Goal: Task Accomplishment & Management: Complete application form

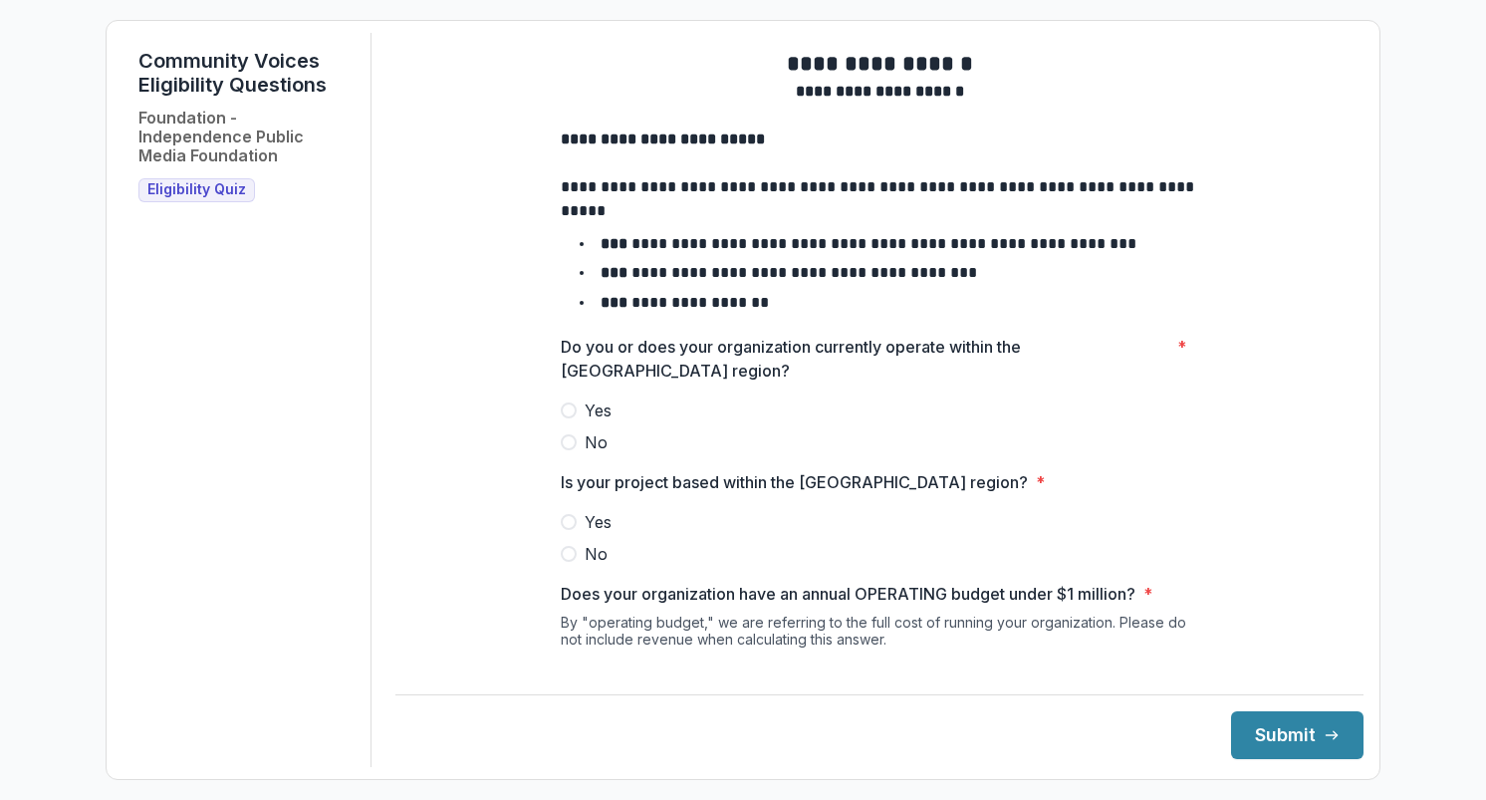
click at [561, 418] on span at bounding box center [569, 410] width 16 height 16
click at [565, 530] on span at bounding box center [569, 522] width 16 height 16
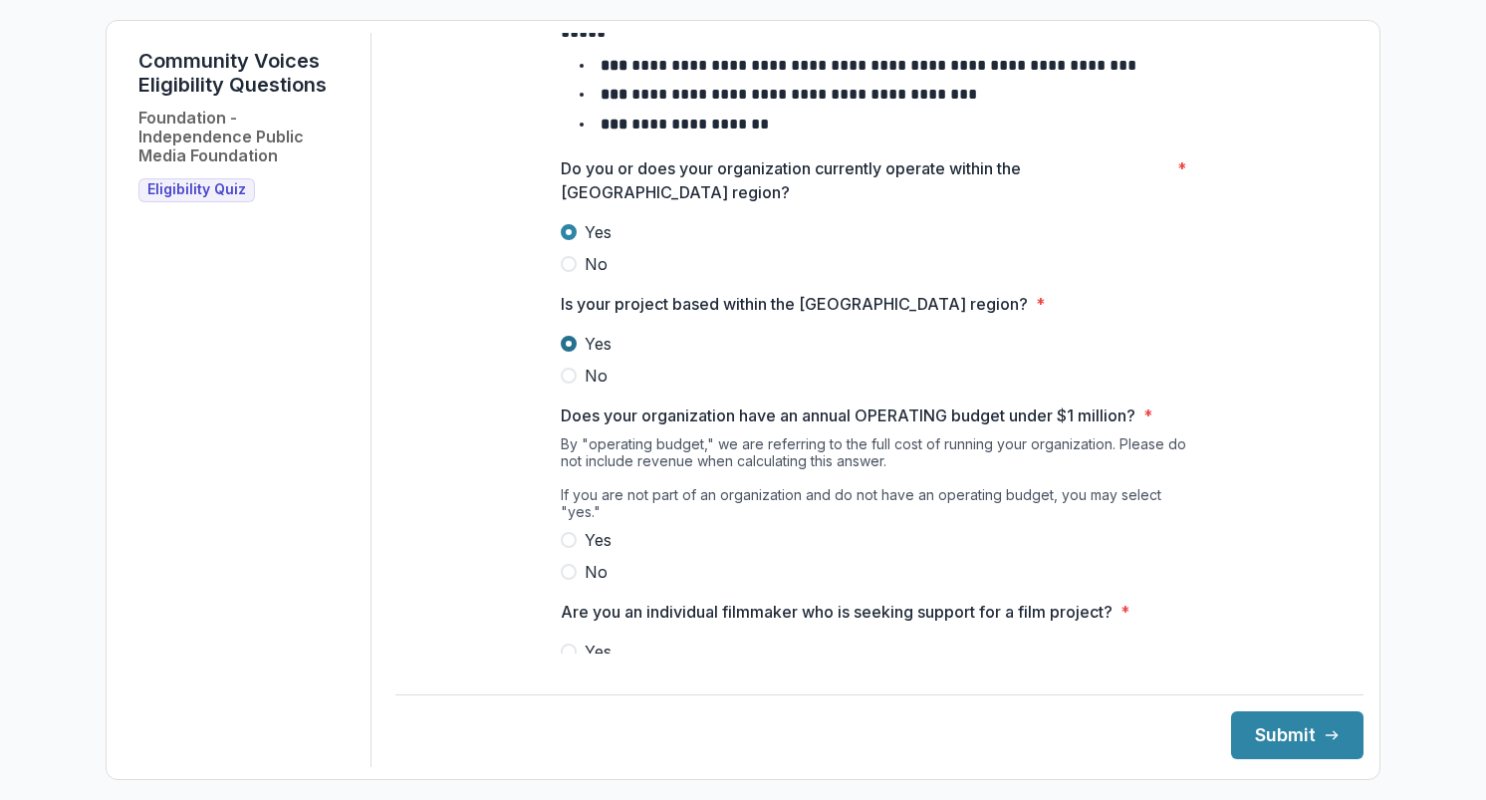
scroll to position [180, 0]
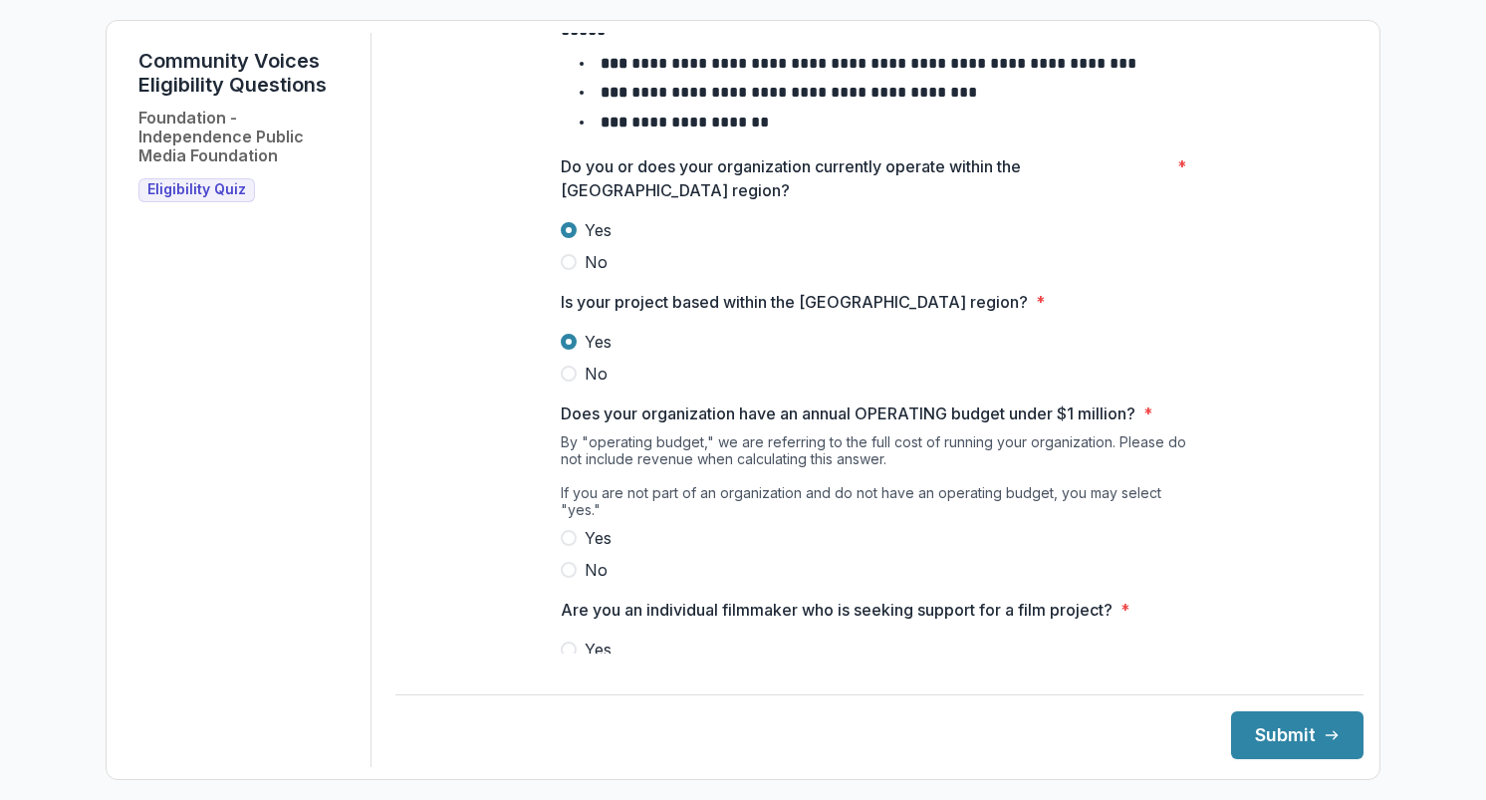
click at [579, 531] on label "Yes" at bounding box center [879, 538] width 637 height 24
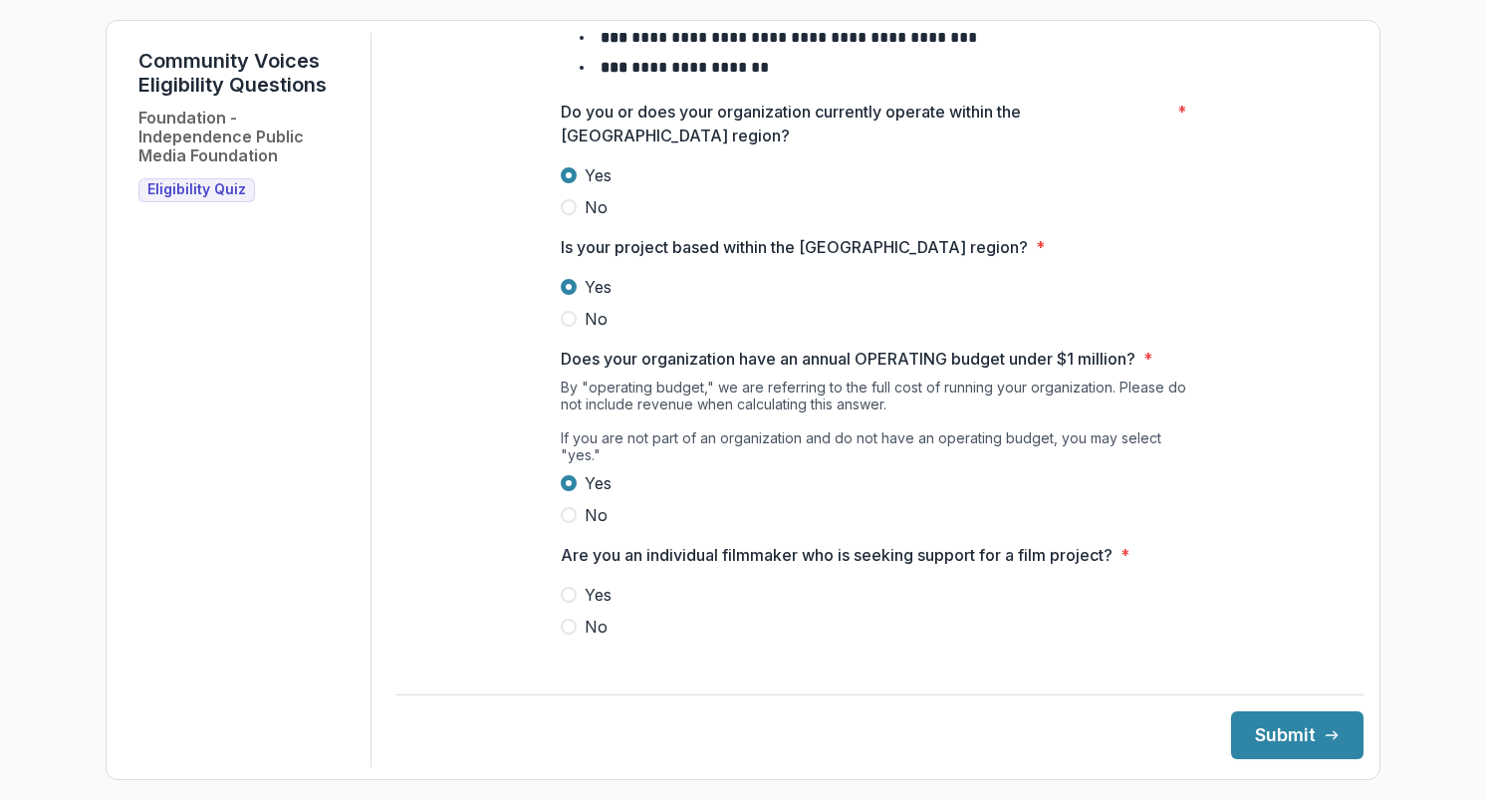
click at [563, 623] on span at bounding box center [569, 626] width 16 height 16
click at [1324, 752] on button "Submit" at bounding box center [1297, 735] width 132 height 48
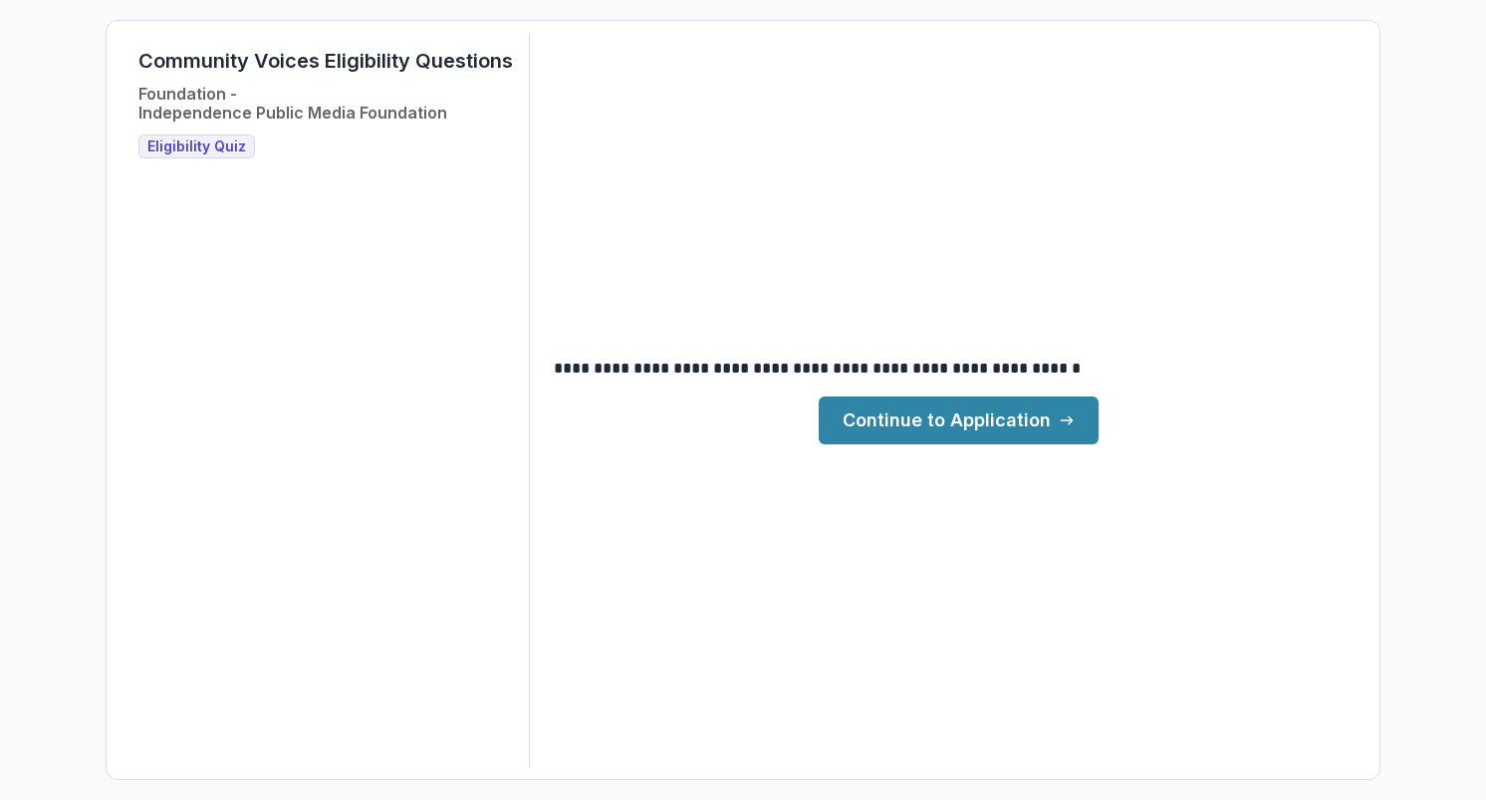
click at [987, 430] on link "Continue to Application" at bounding box center [958, 420] width 280 height 48
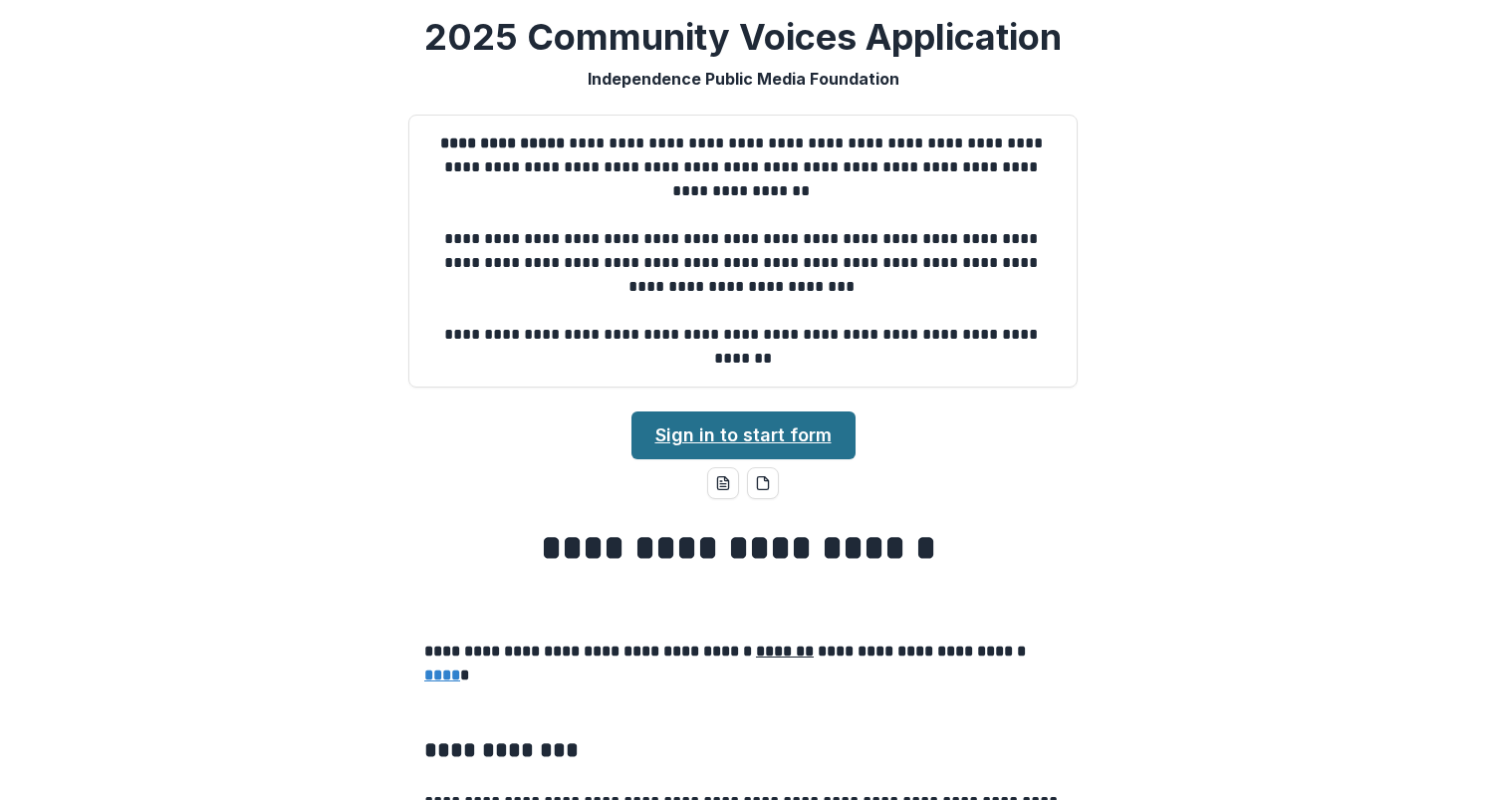
click at [766, 430] on link "Sign in to start form" at bounding box center [743, 435] width 224 height 48
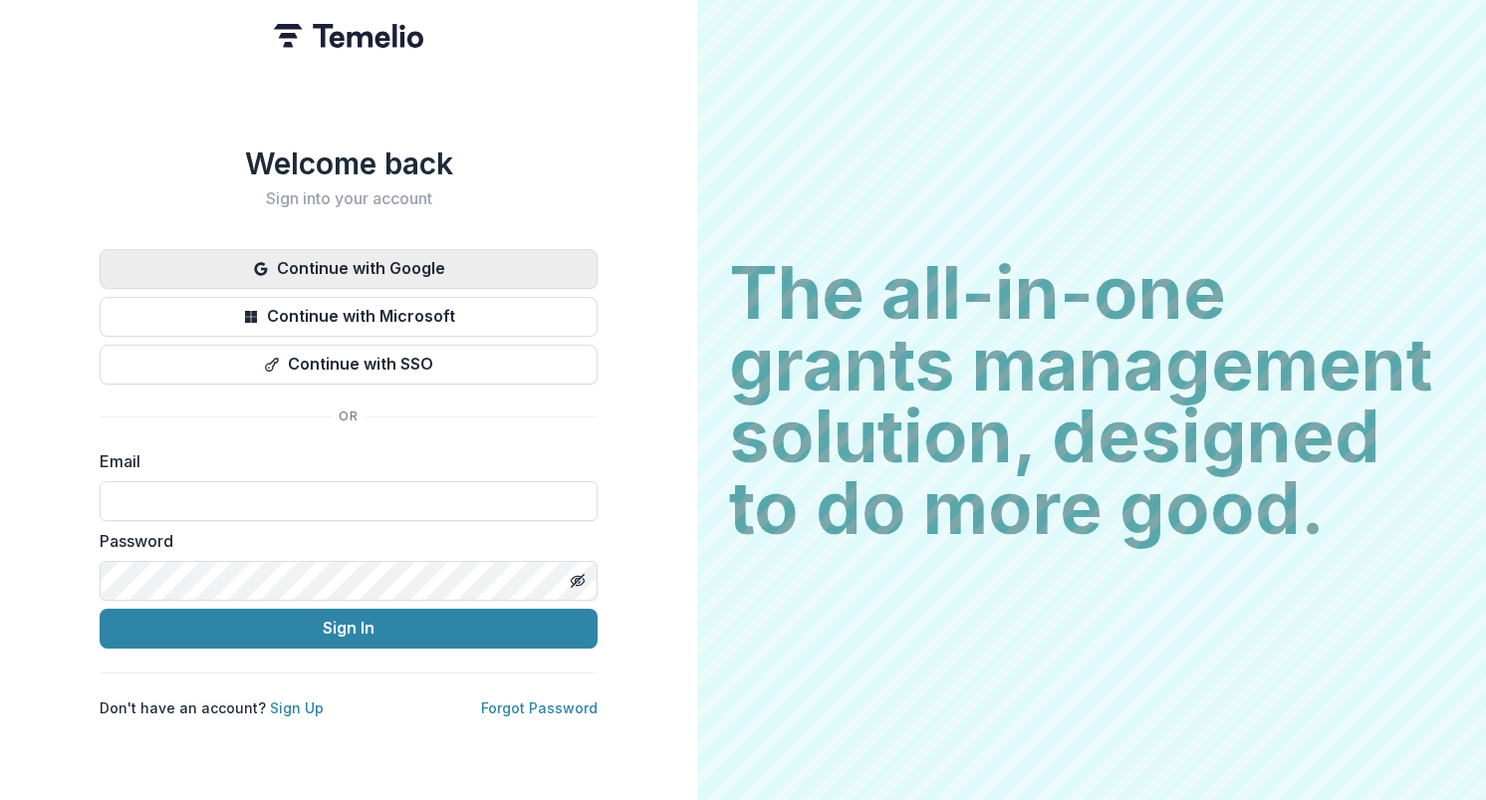
click at [357, 258] on button "Continue with Google" at bounding box center [349, 269] width 498 height 40
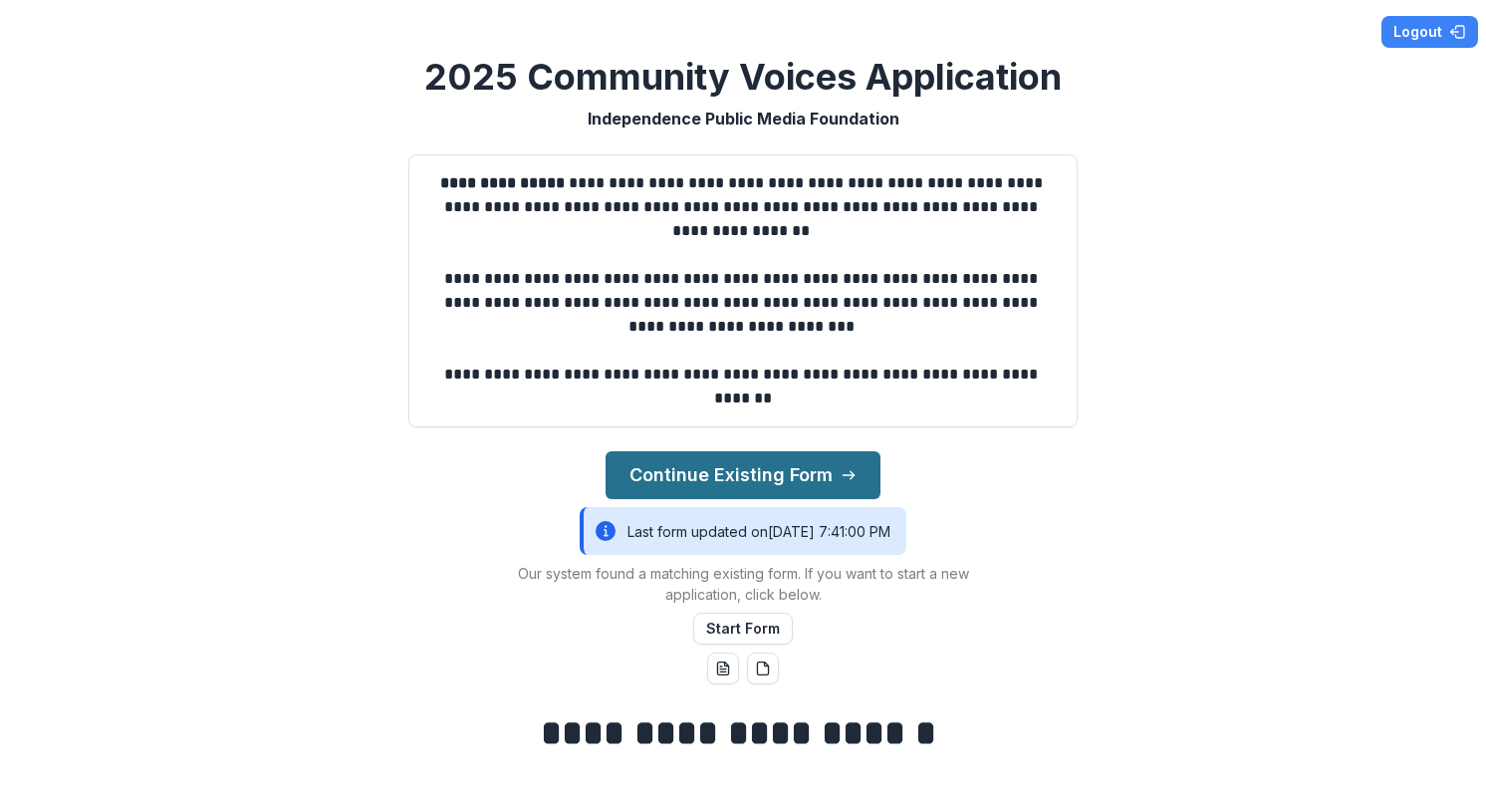
click at [763, 464] on button "Continue Existing Form" at bounding box center [742, 475] width 275 height 48
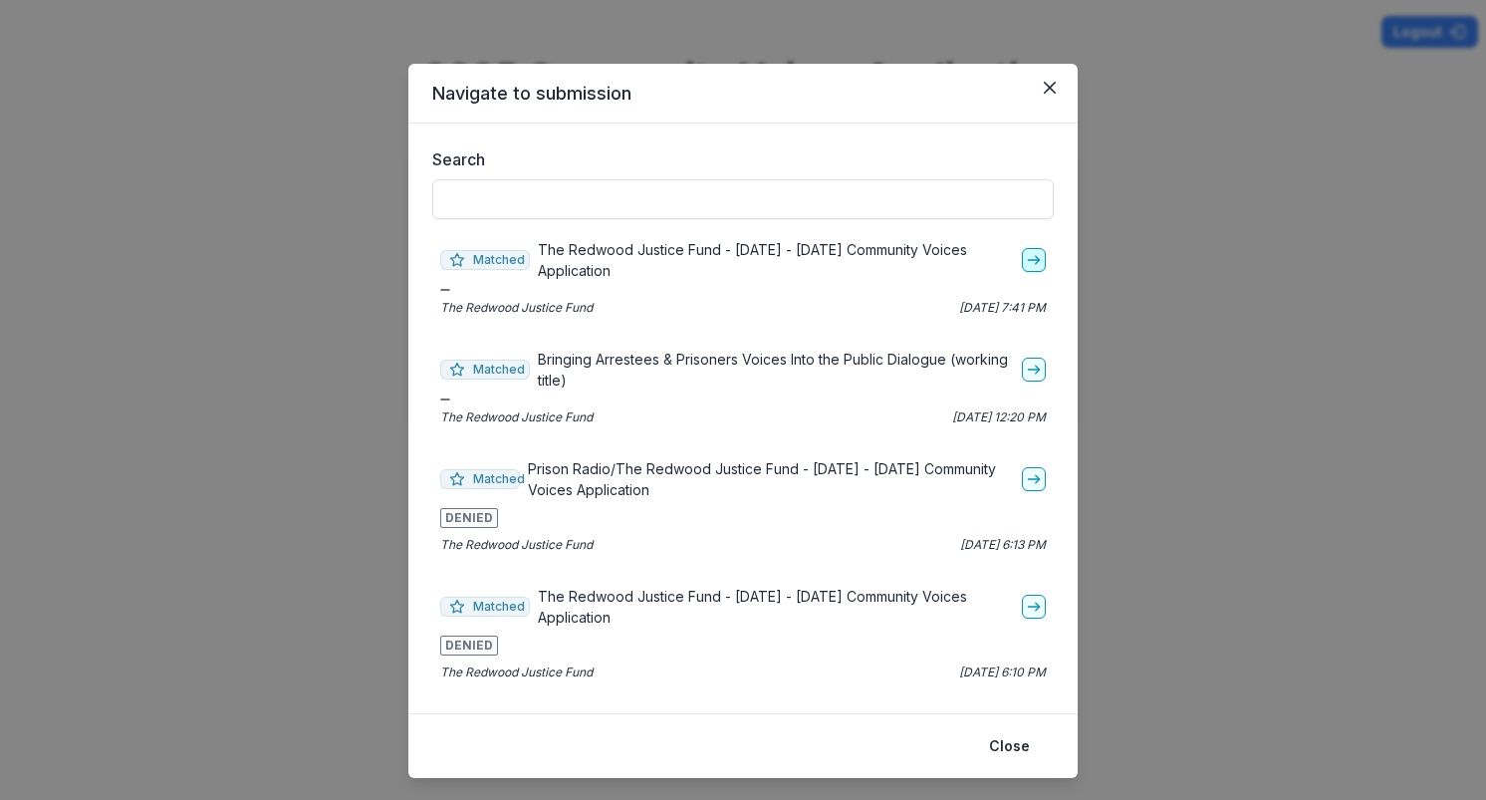
click at [1026, 263] on icon "go-to" at bounding box center [1034, 260] width 16 height 16
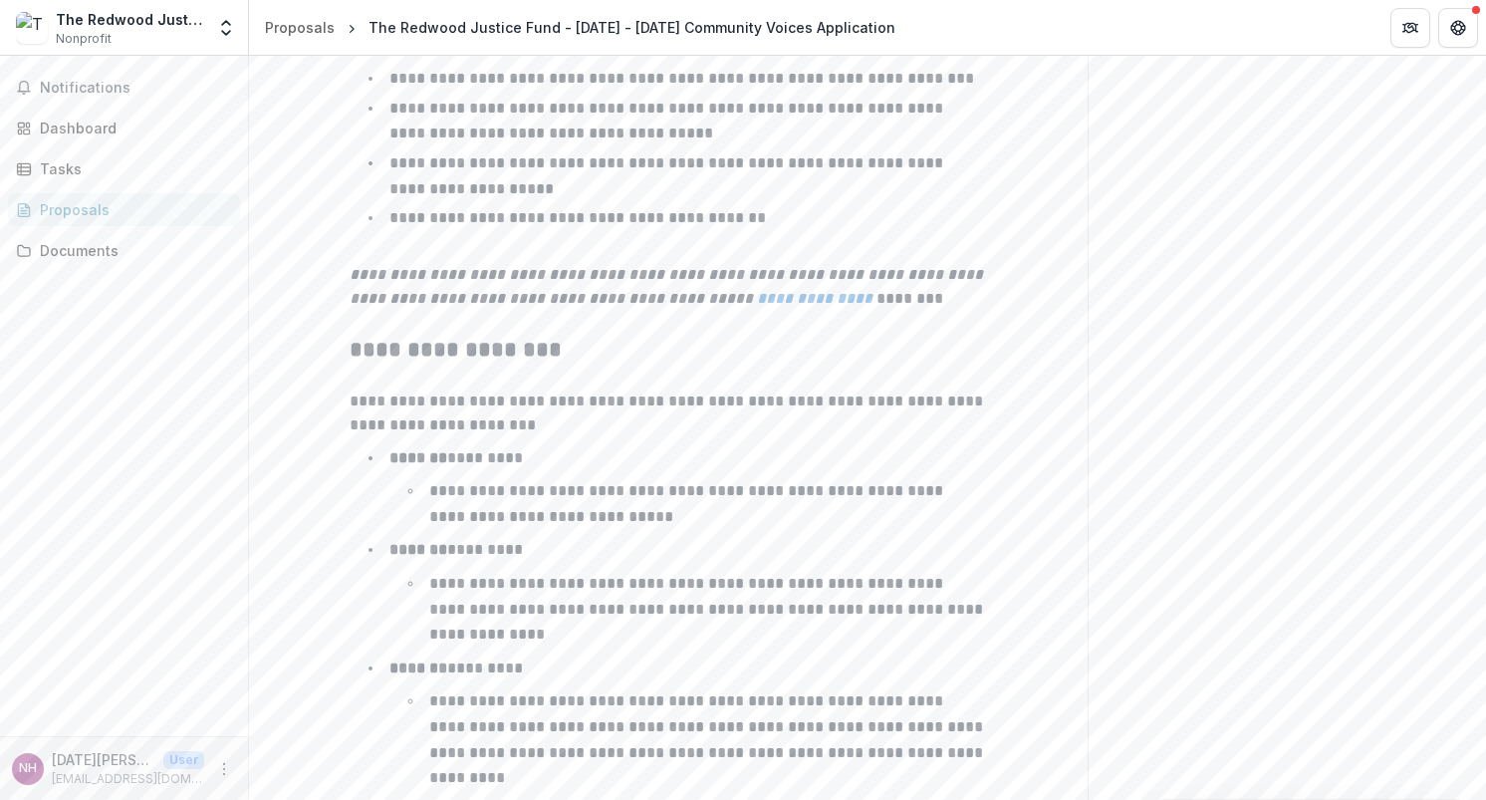
scroll to position [3180, 0]
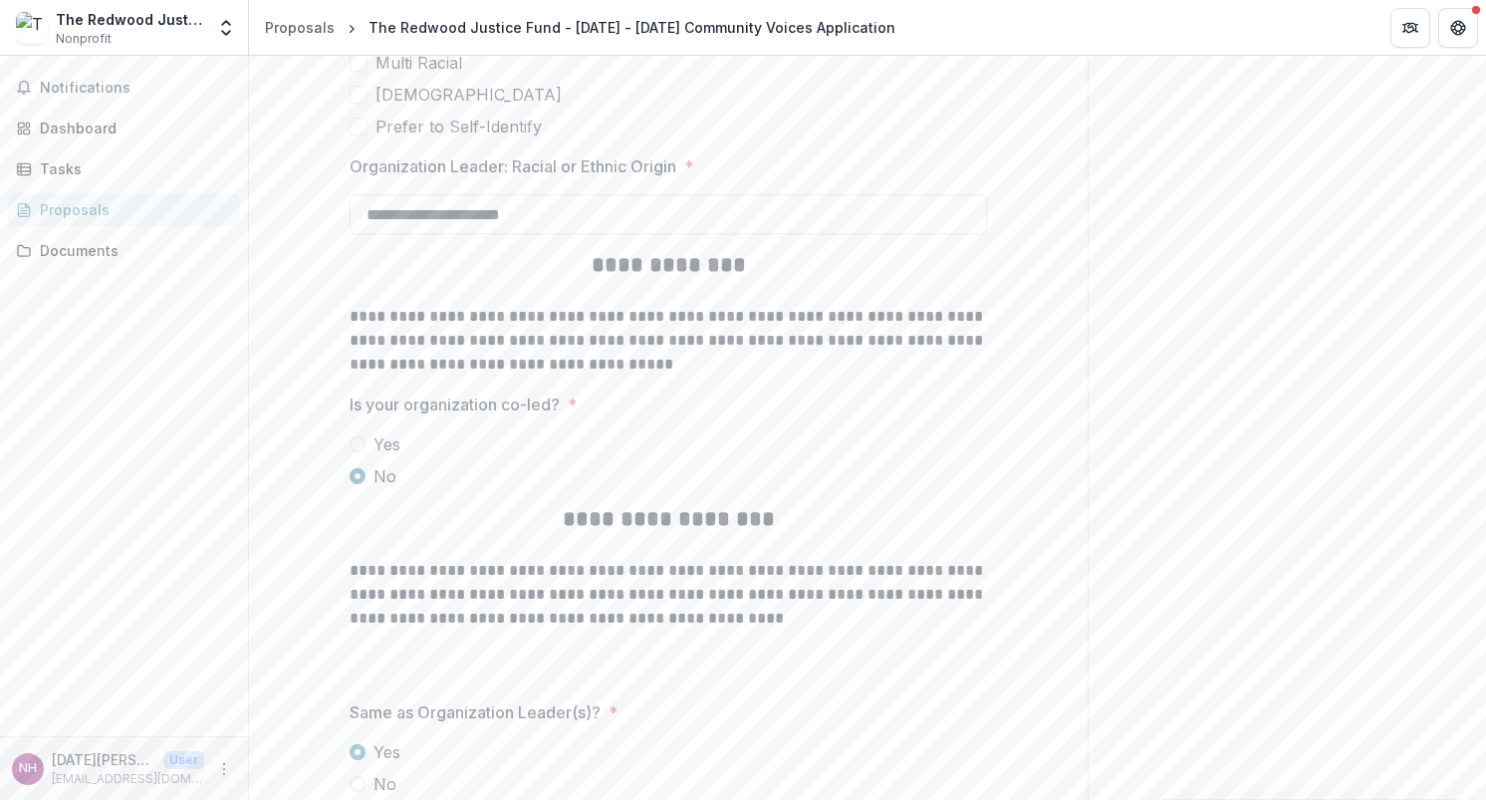
scroll to position [4502, 0]
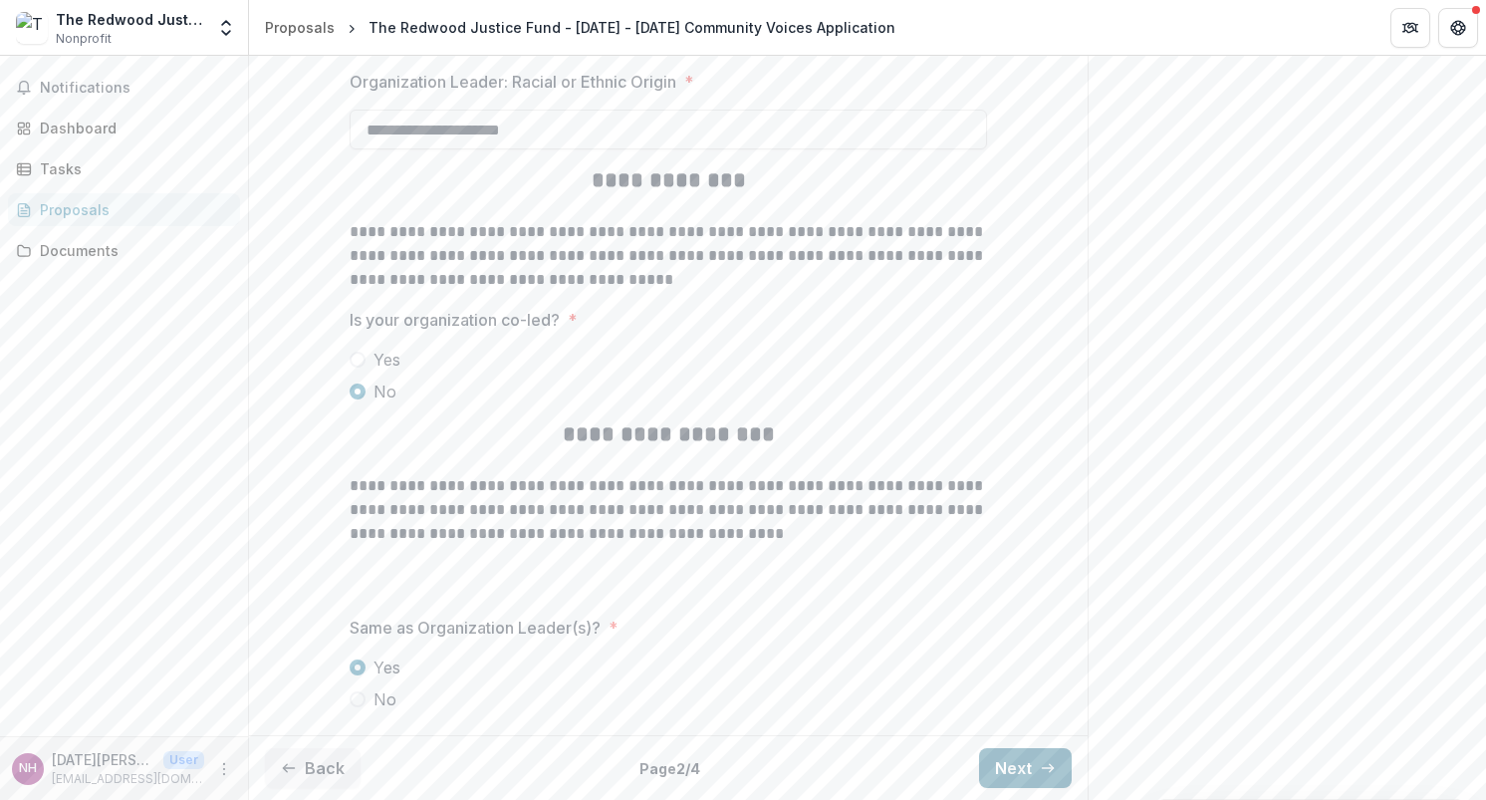
click at [1032, 759] on button "Next" at bounding box center [1025, 768] width 93 height 40
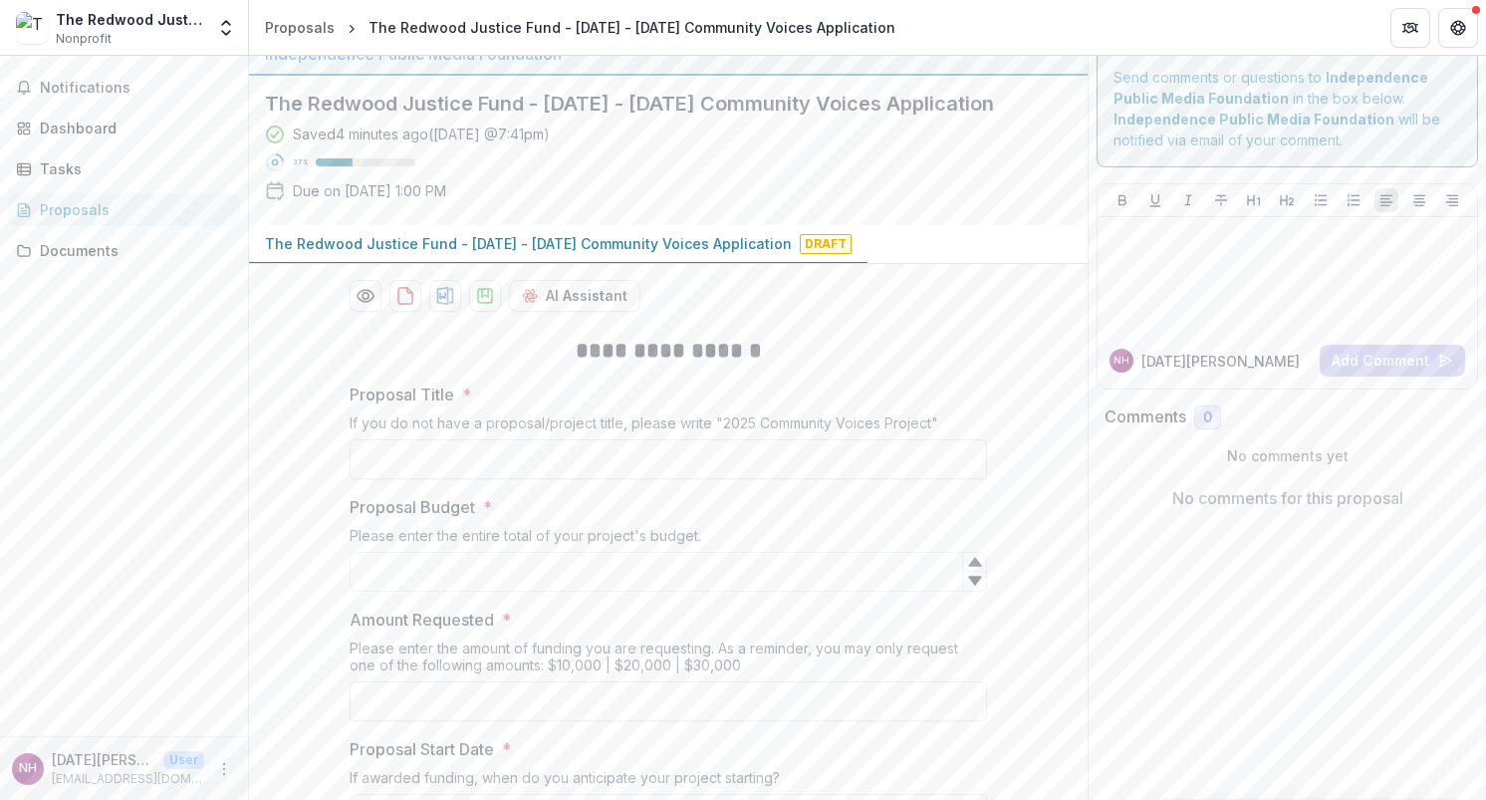
scroll to position [0, 0]
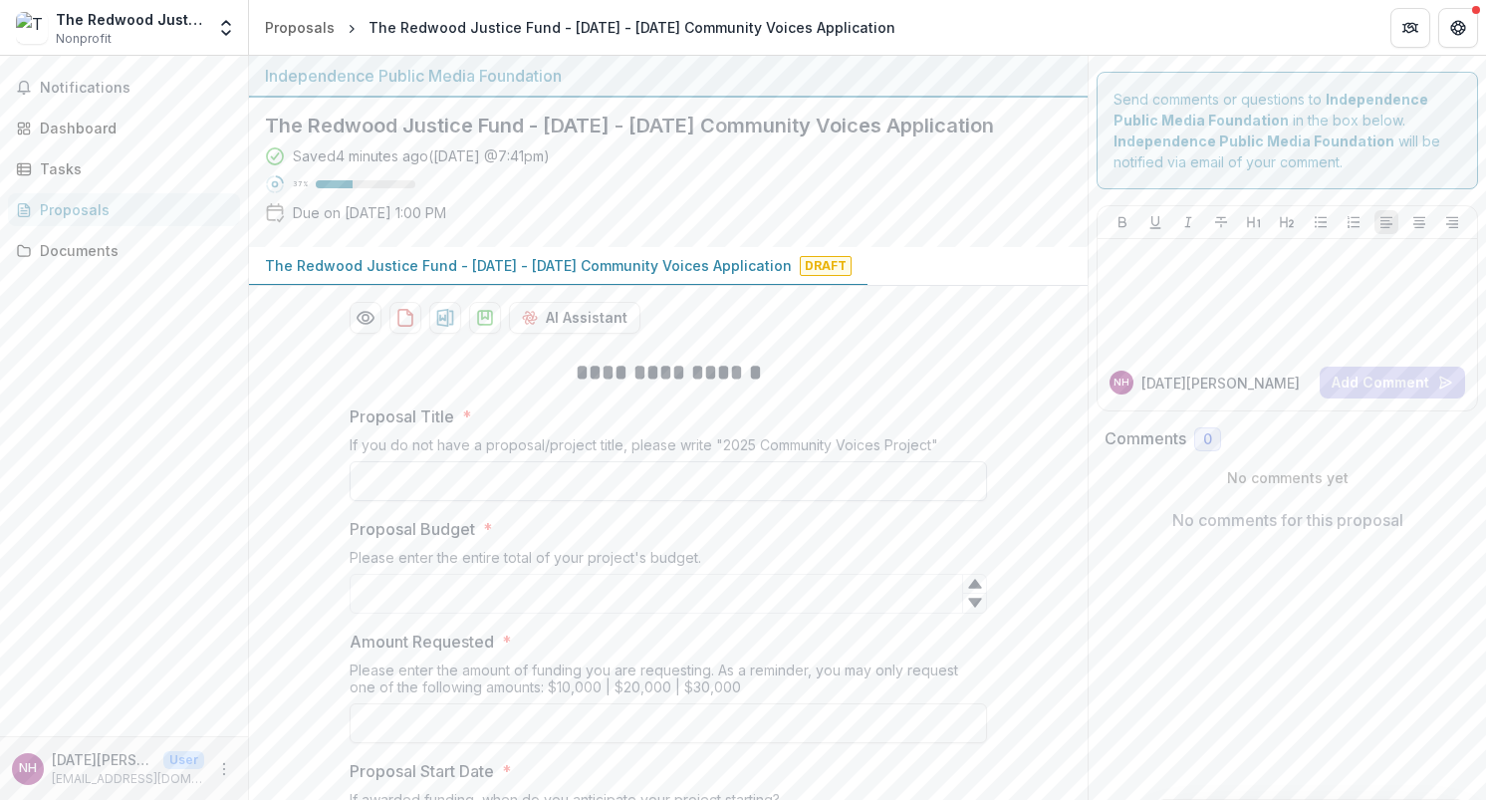
click at [463, 478] on input "Proposal Title *" at bounding box center [667, 481] width 637 height 40
type input "*****"
click at [935, 360] on h2 "**********" at bounding box center [667, 372] width 637 height 31
drag, startPoint x: 477, startPoint y: 484, endPoint x: 300, endPoint y: 484, distance: 177.2
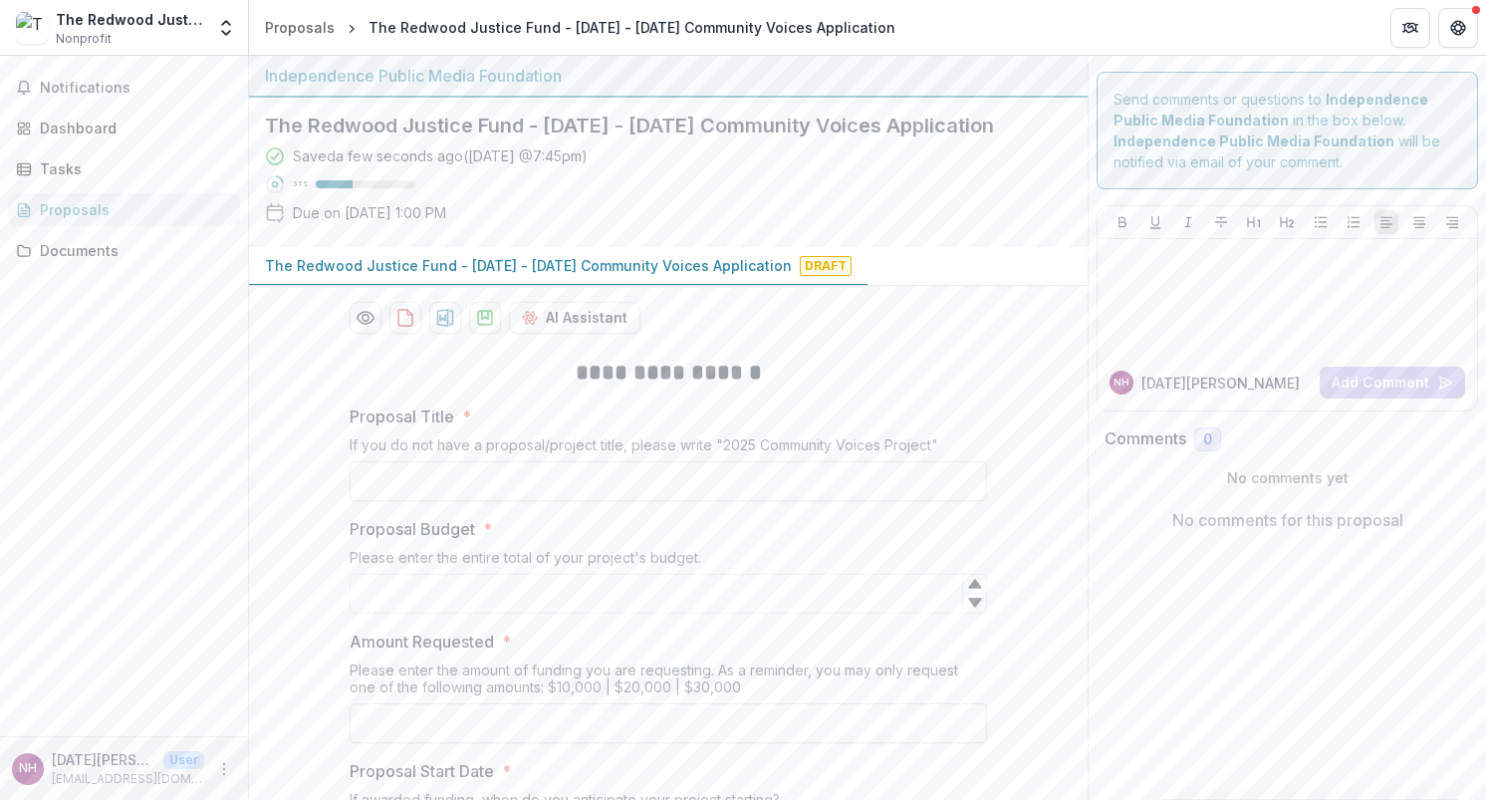
scroll to position [36, 0]
